Goal: Task Accomplishment & Management: Manage account settings

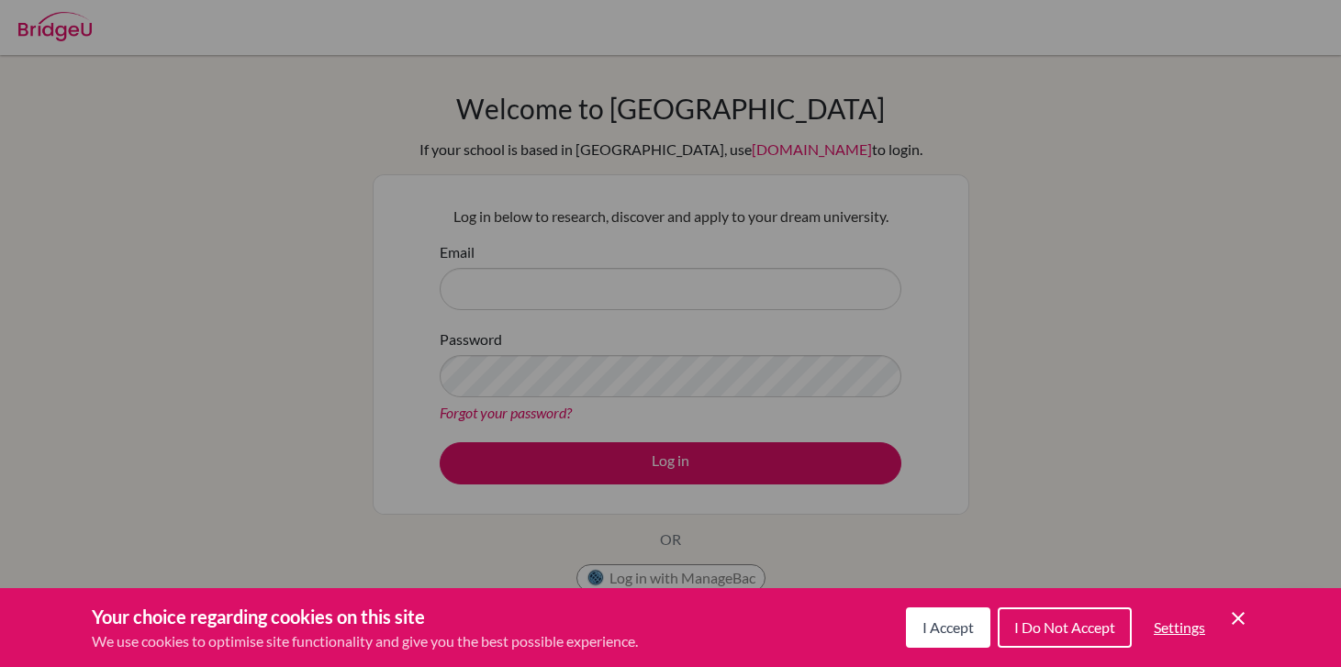
click at [1240, 616] on icon "Save and close" at bounding box center [1238, 618] width 13 height 13
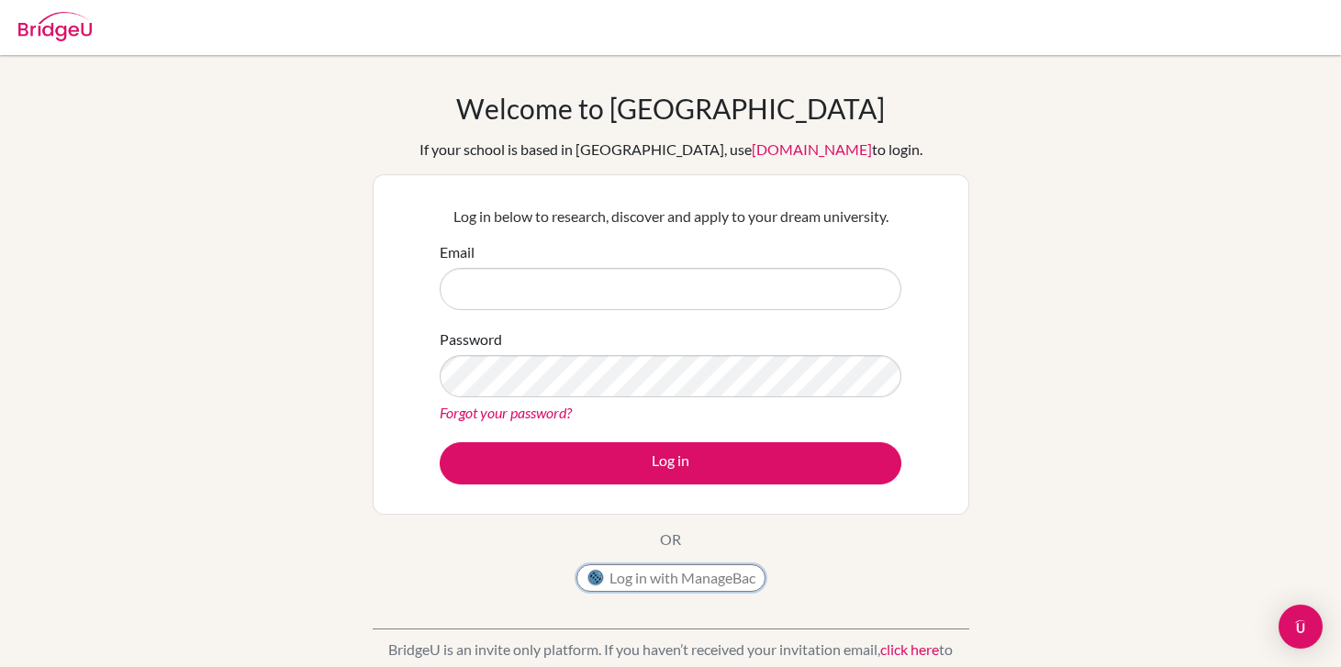
click at [688, 587] on button "Log in with ManageBac" at bounding box center [670, 579] width 189 height 28
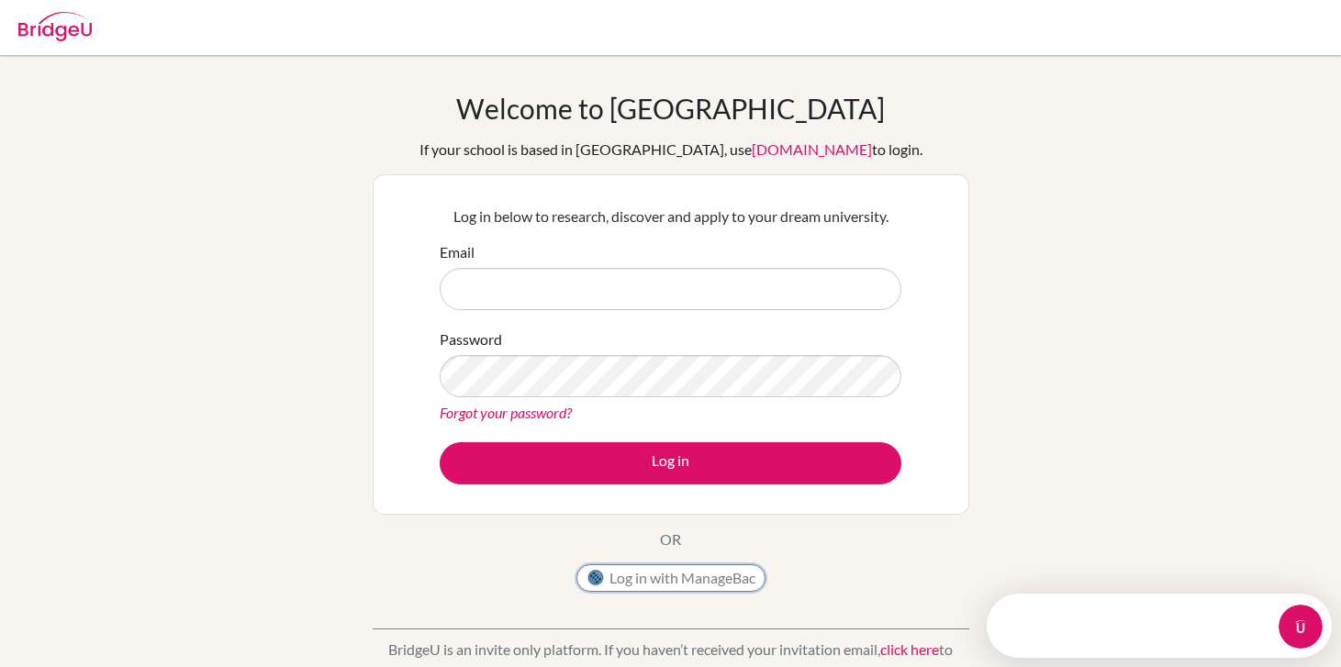
click at [664, 576] on button "Log in with ManageBac" at bounding box center [670, 579] width 189 height 28
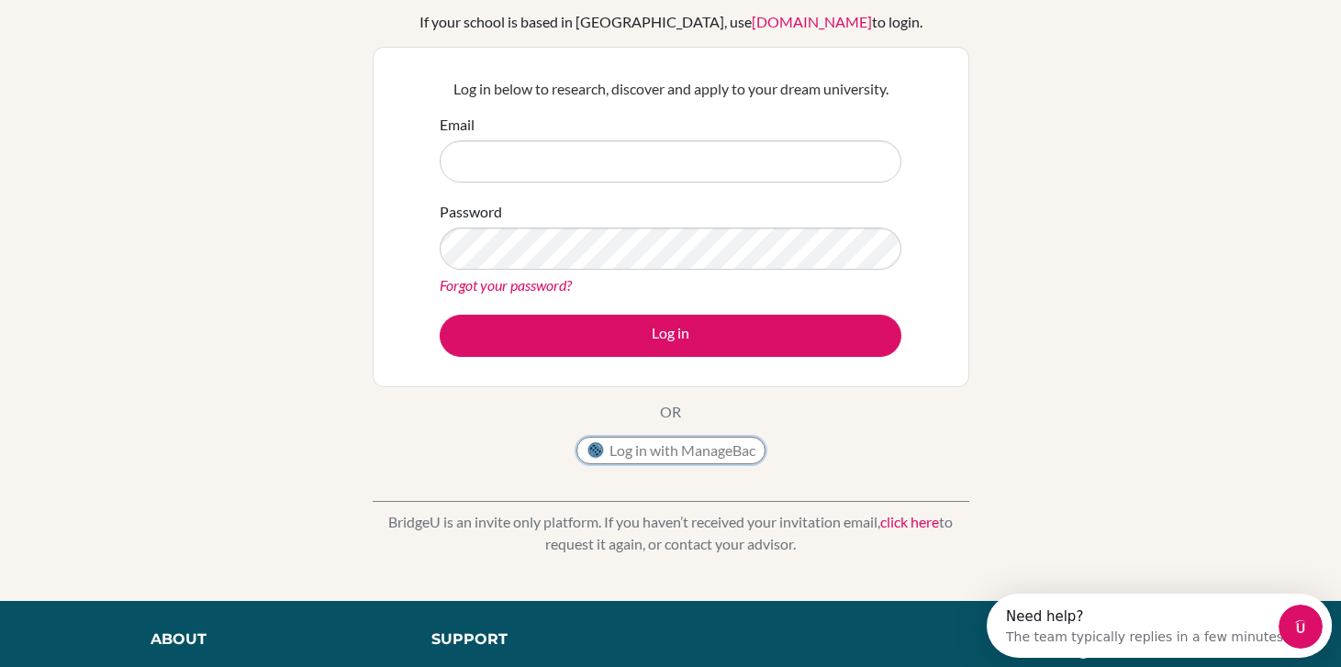
scroll to position [196, 0]
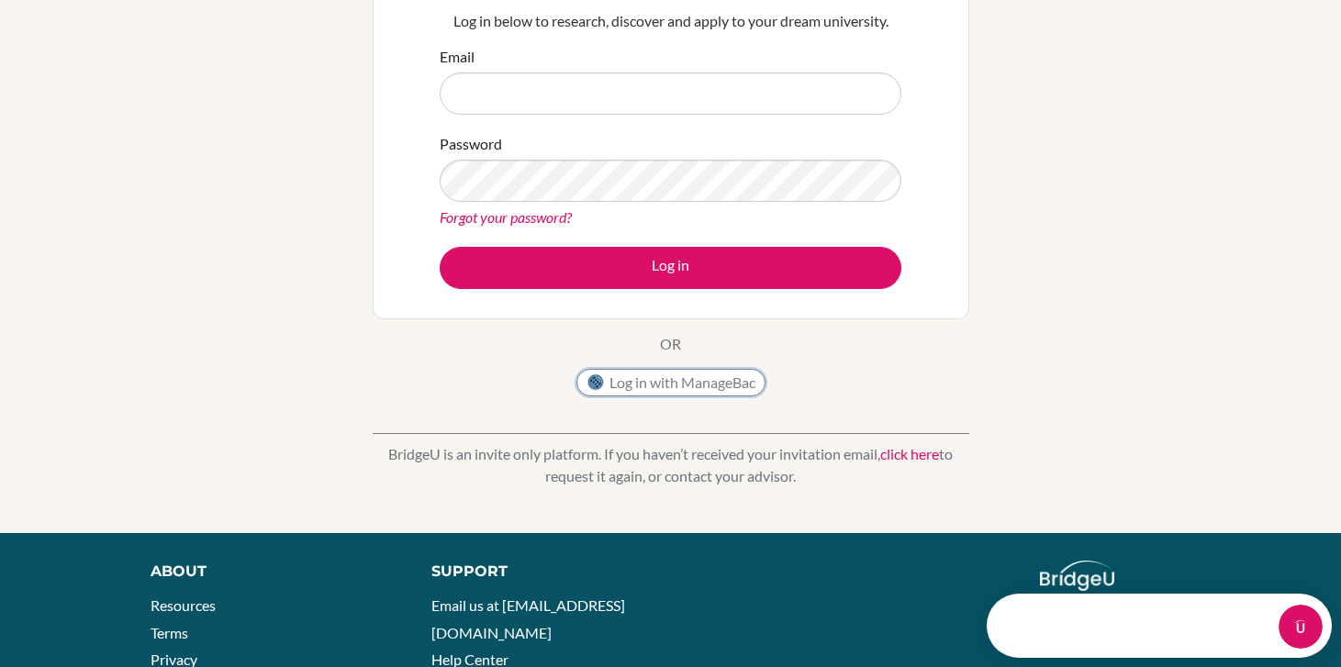
click at [661, 386] on button "Log in with ManageBac" at bounding box center [670, 383] width 189 height 28
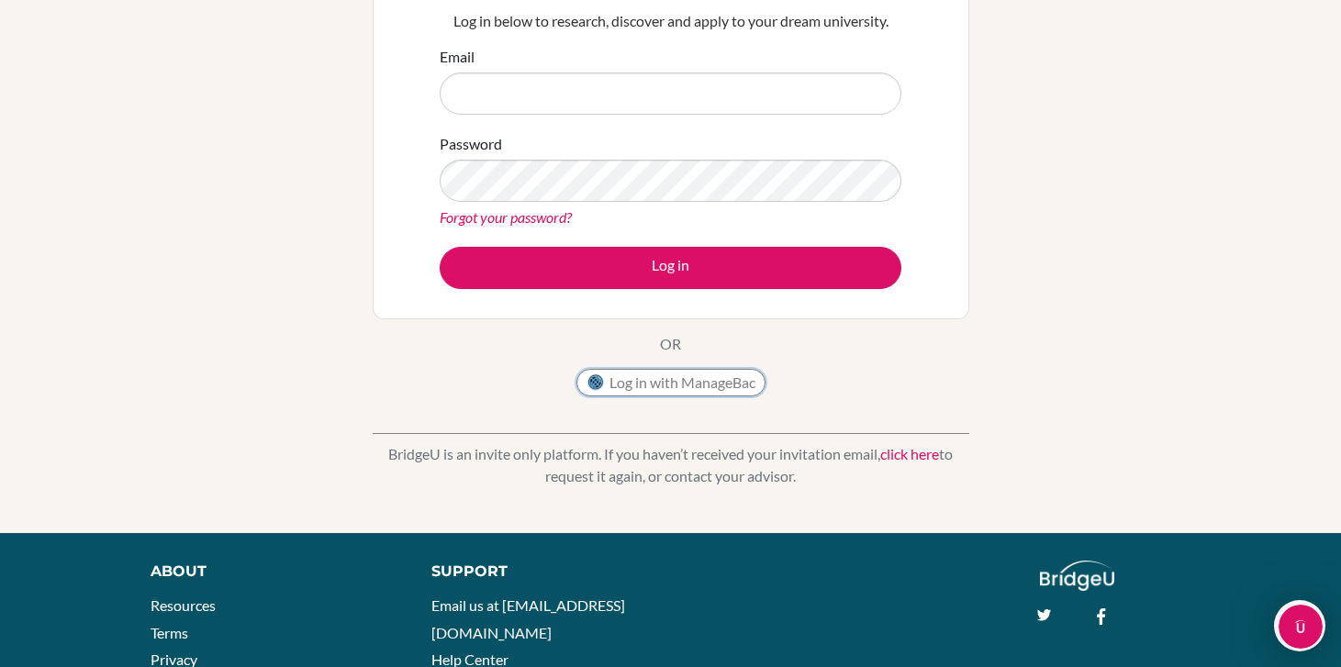
click at [661, 386] on button "Log in with ManageBac" at bounding box center [670, 383] width 189 height 28
click at [610, 386] on button "Log in with ManageBac" at bounding box center [670, 383] width 189 height 28
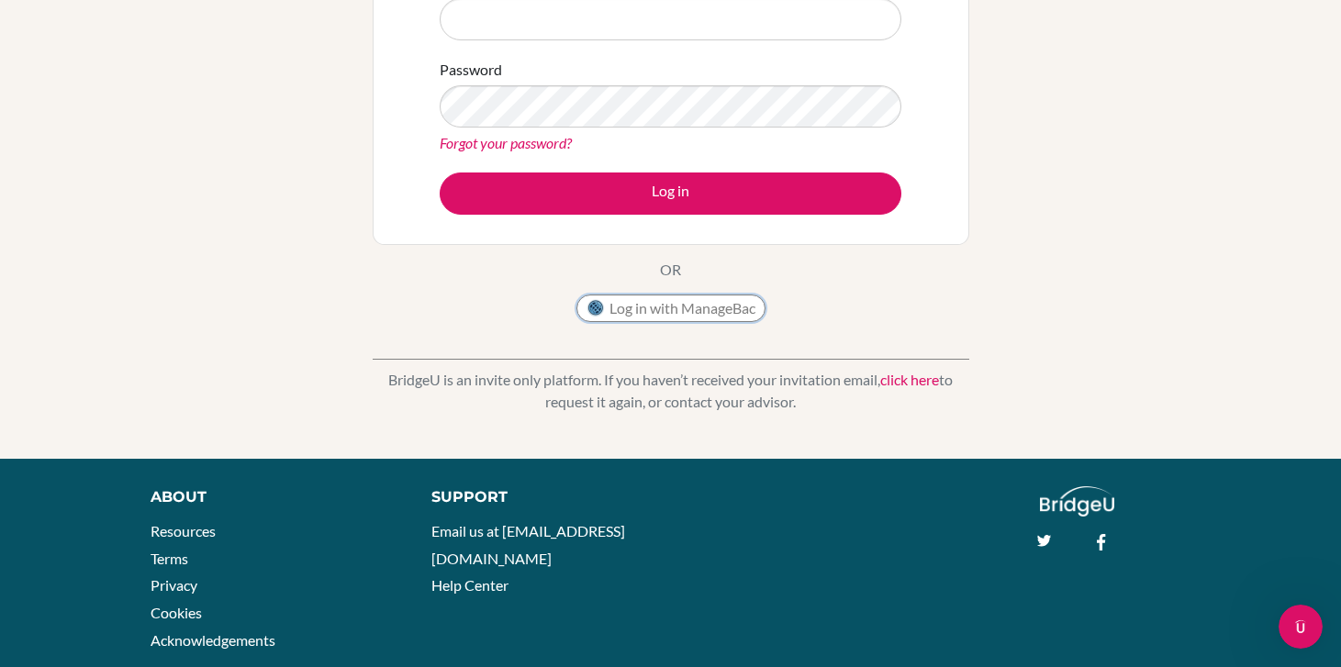
scroll to position [269, 0]
click at [587, 312] on img at bounding box center [596, 309] width 18 height 18
